Goal: Consume media (video, audio)

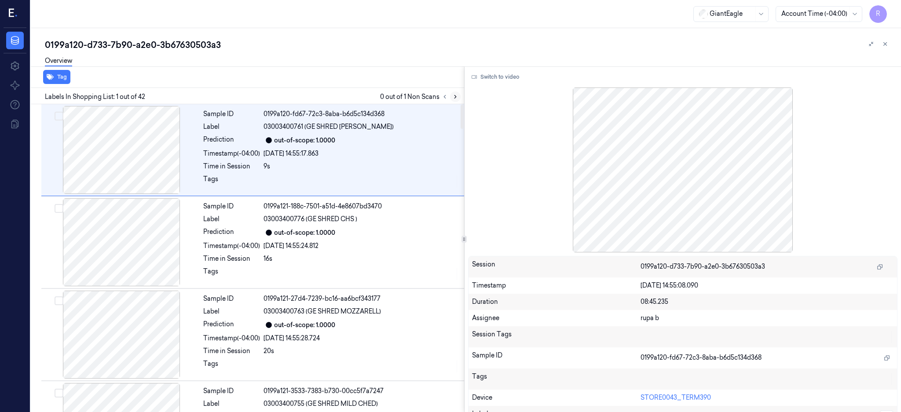
click at [458, 94] on icon at bounding box center [455, 97] width 6 height 6
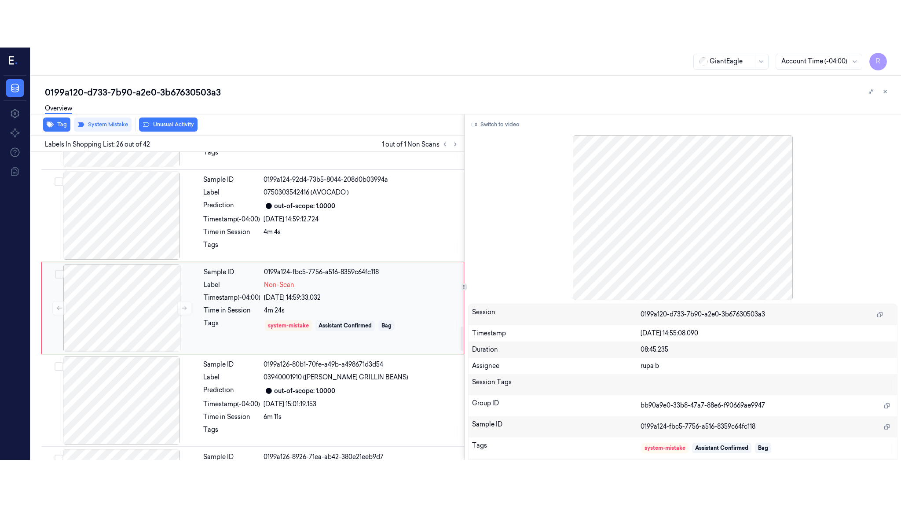
scroll to position [2201, 0]
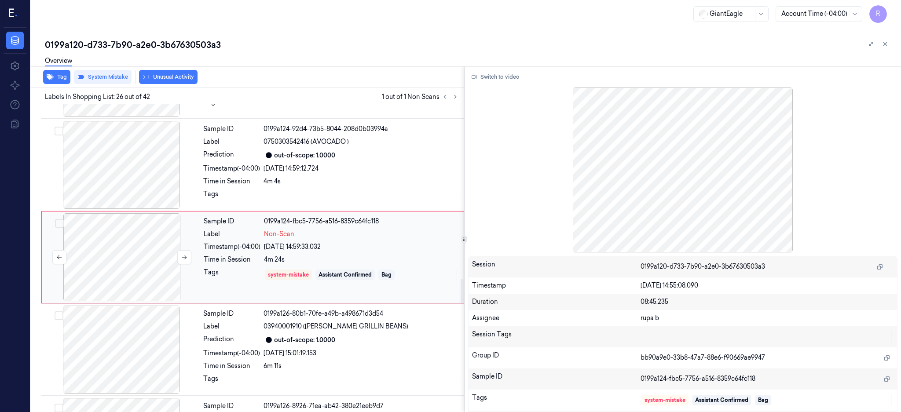
click at [121, 243] on div at bounding box center [122, 257] width 157 height 88
click at [129, 263] on div at bounding box center [122, 257] width 157 height 88
click at [522, 74] on button "Switch to video" at bounding box center [495, 77] width 55 height 14
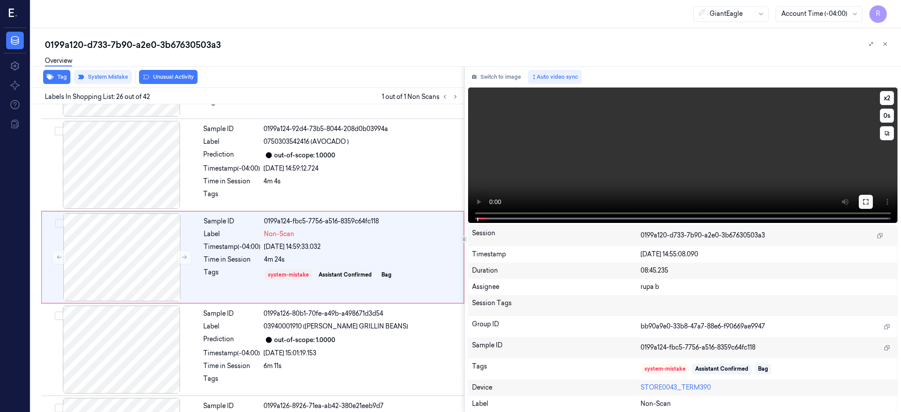
click at [872, 201] on button at bounding box center [865, 202] width 14 height 14
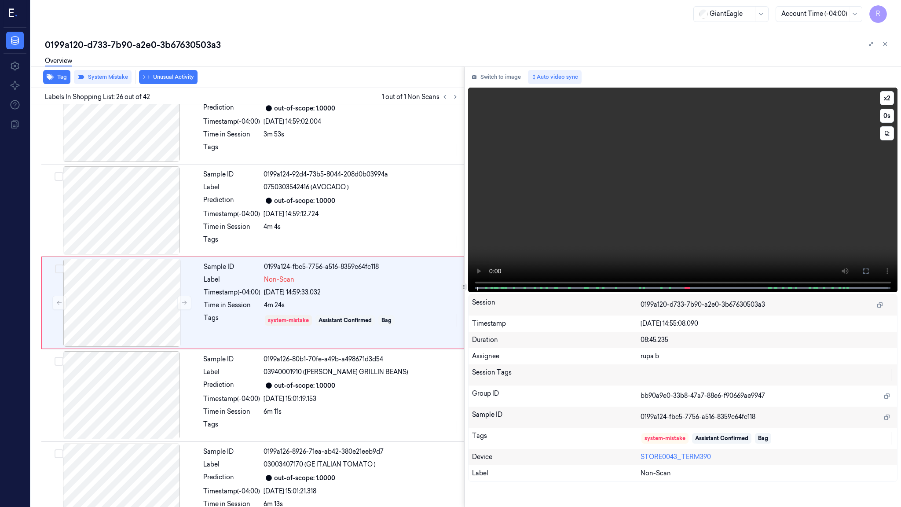
scroll to position [2154, 0]
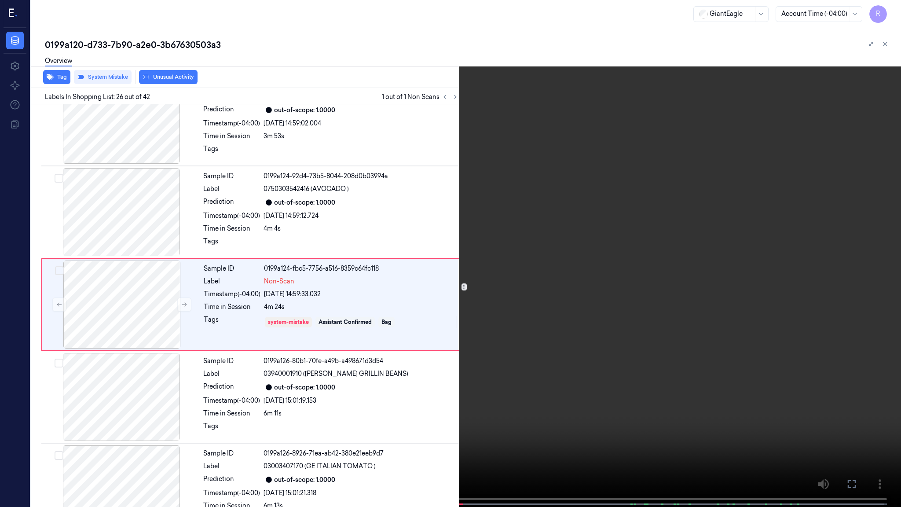
click at [409, 305] on video at bounding box center [450, 254] width 901 height 508
click at [526, 412] on video at bounding box center [450, 254] width 901 height 508
drag, startPoint x: 900, startPoint y: 257, endPoint x: 359, endPoint y: 255, distance: 540.4
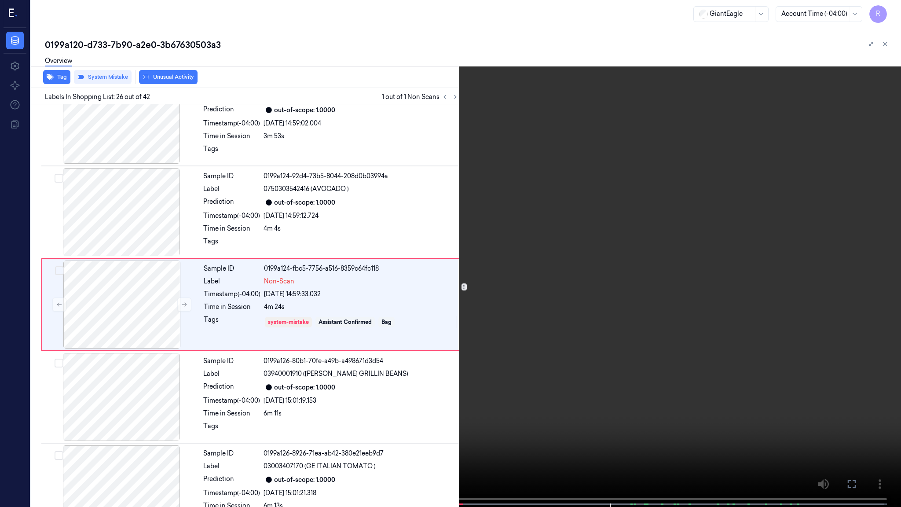
click at [359, 255] on video at bounding box center [450, 254] width 901 height 508
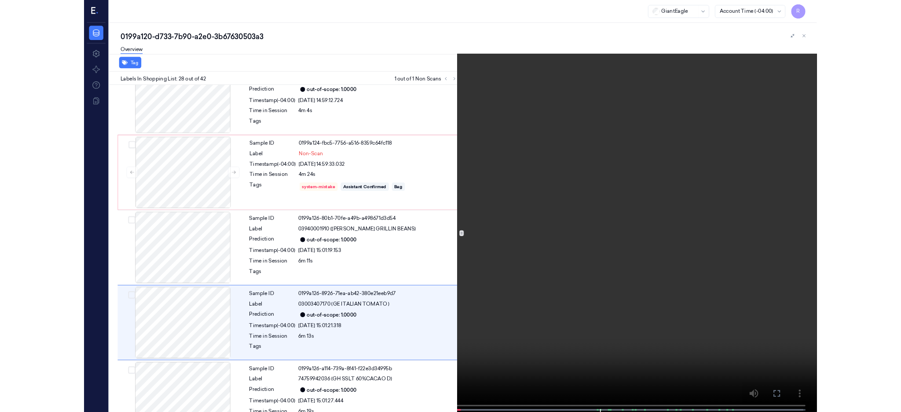
scroll to position [2339, 0]
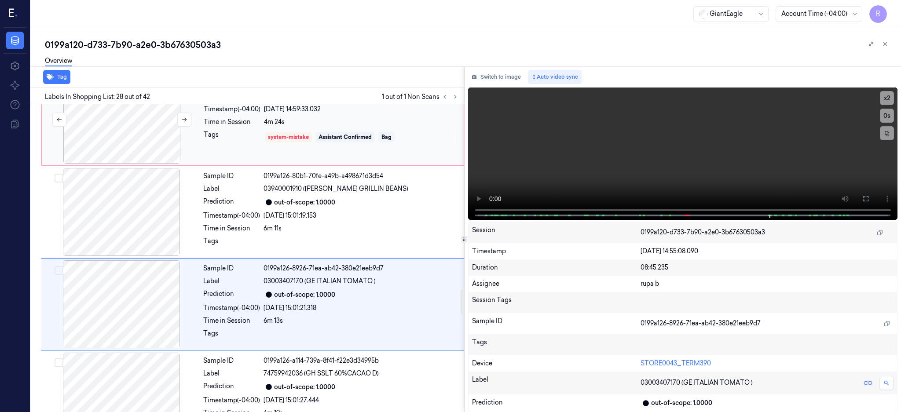
drag, startPoint x: 142, startPoint y: 136, endPoint x: 142, endPoint y: 131, distance: 5.3
click at [142, 135] on div at bounding box center [122, 120] width 157 height 88
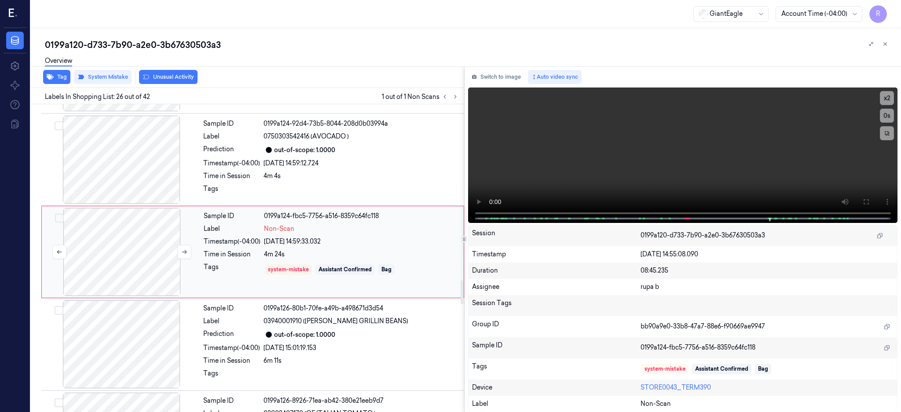
scroll to position [2201, 0]
